Goal: Find specific page/section: Locate a particular part of the current website

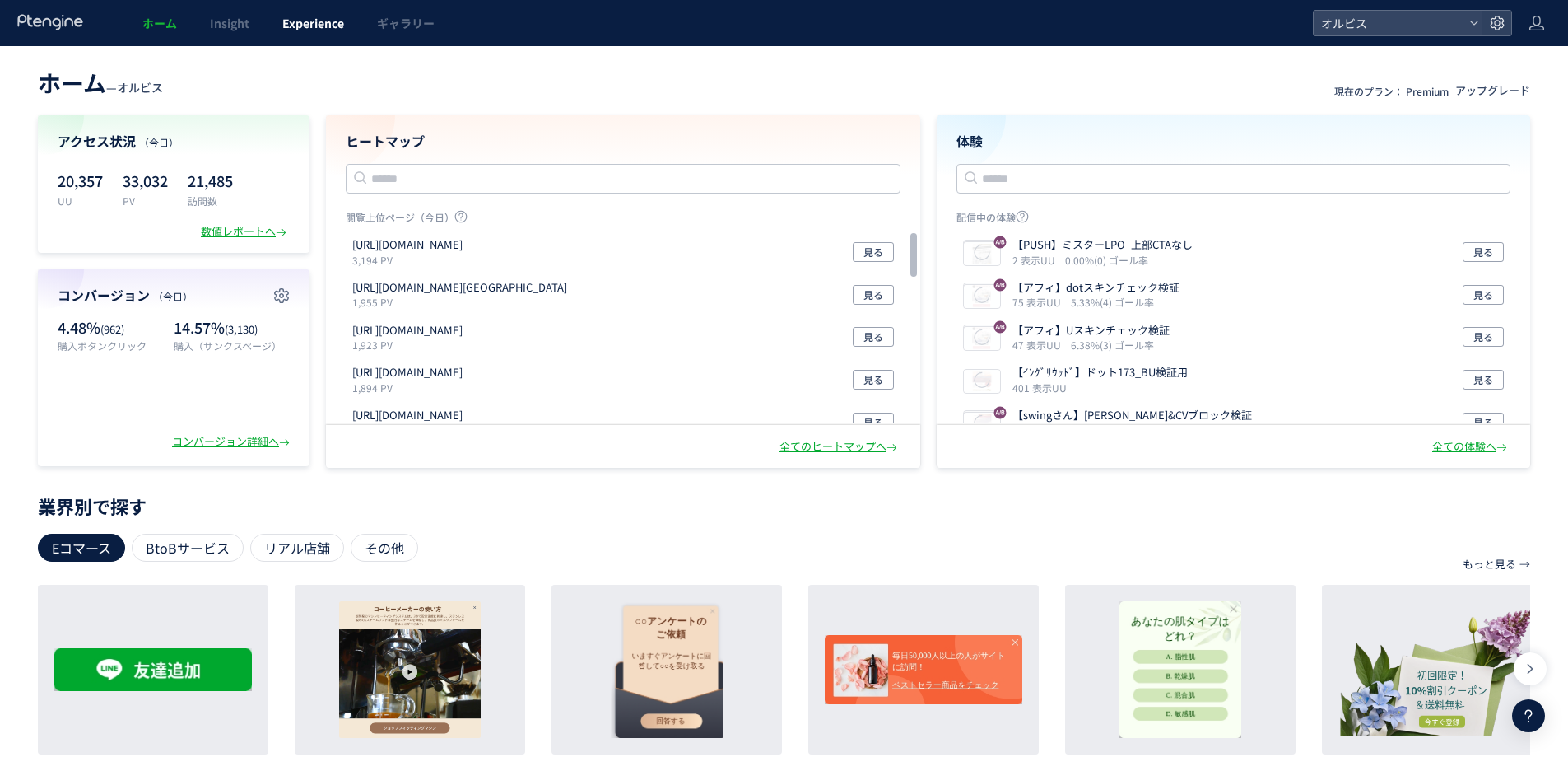
click at [339, 28] on span "Experience" at bounding box center [313, 23] width 62 height 16
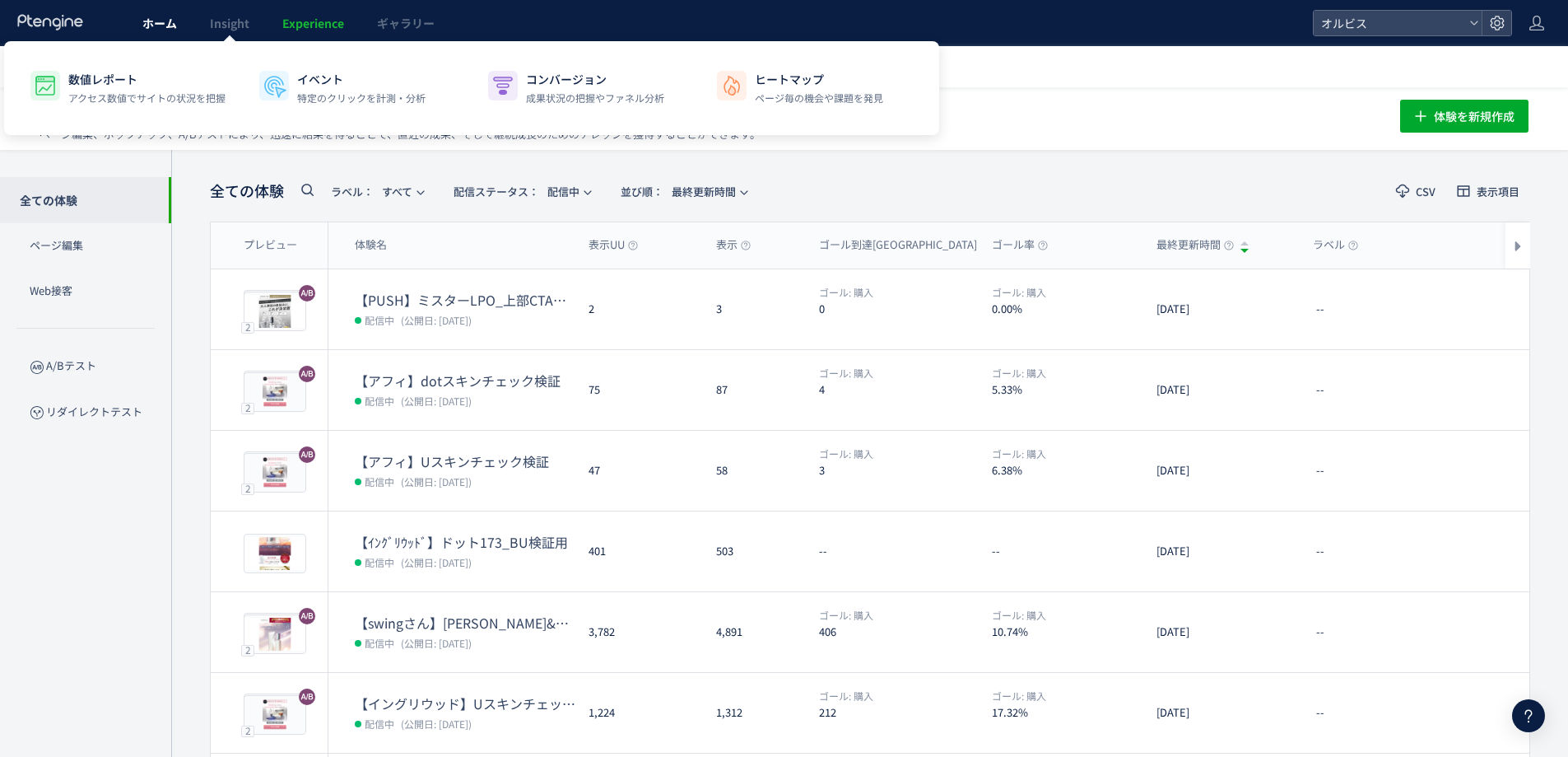
click at [157, 26] on span "ホーム" at bounding box center [160, 23] width 34 height 16
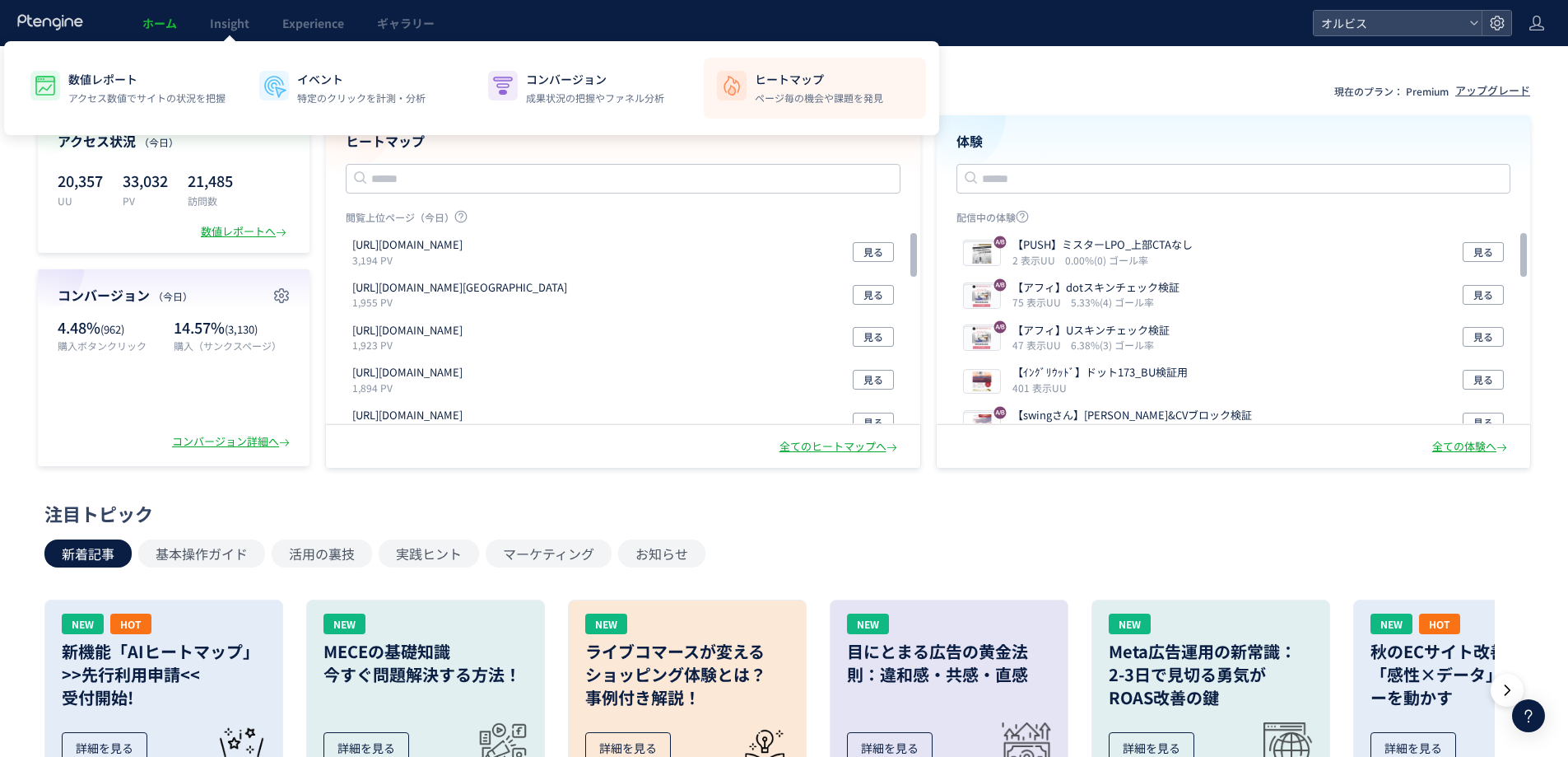
click at [808, 93] on p "ページ毎の機会や課題を発見" at bounding box center [819, 98] width 129 height 15
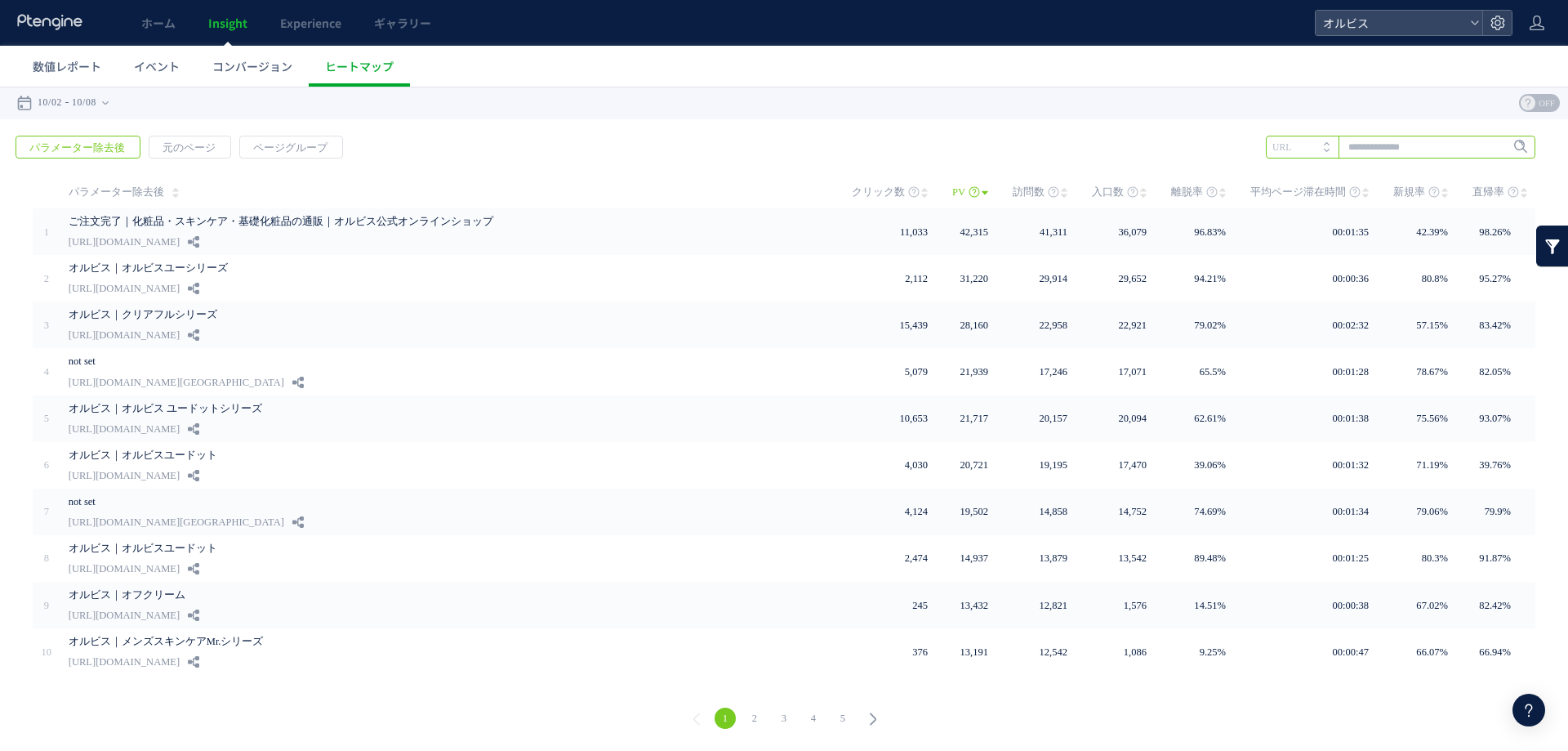
click at [1450, 158] on input "text" at bounding box center [1400, 147] width 269 height 23
type input "******"
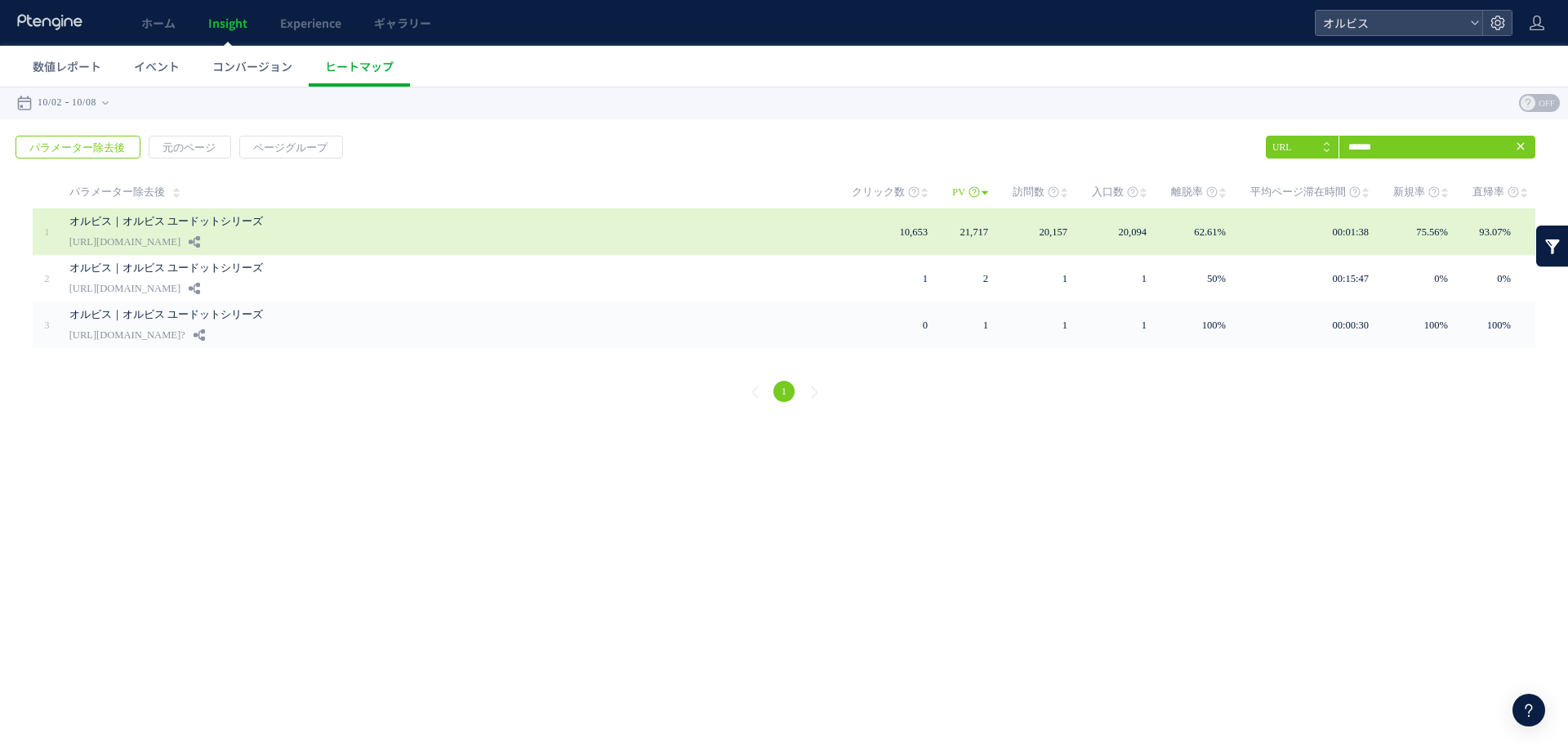
click at [709, 225] on link "オルビス｜オルビス ユードットシリーズ" at bounding box center [445, 222] width 752 height 20
click at [1268, 227] on td "00:01:38" at bounding box center [1321, 231] width 143 height 47
